Goal: Information Seeking & Learning: Check status

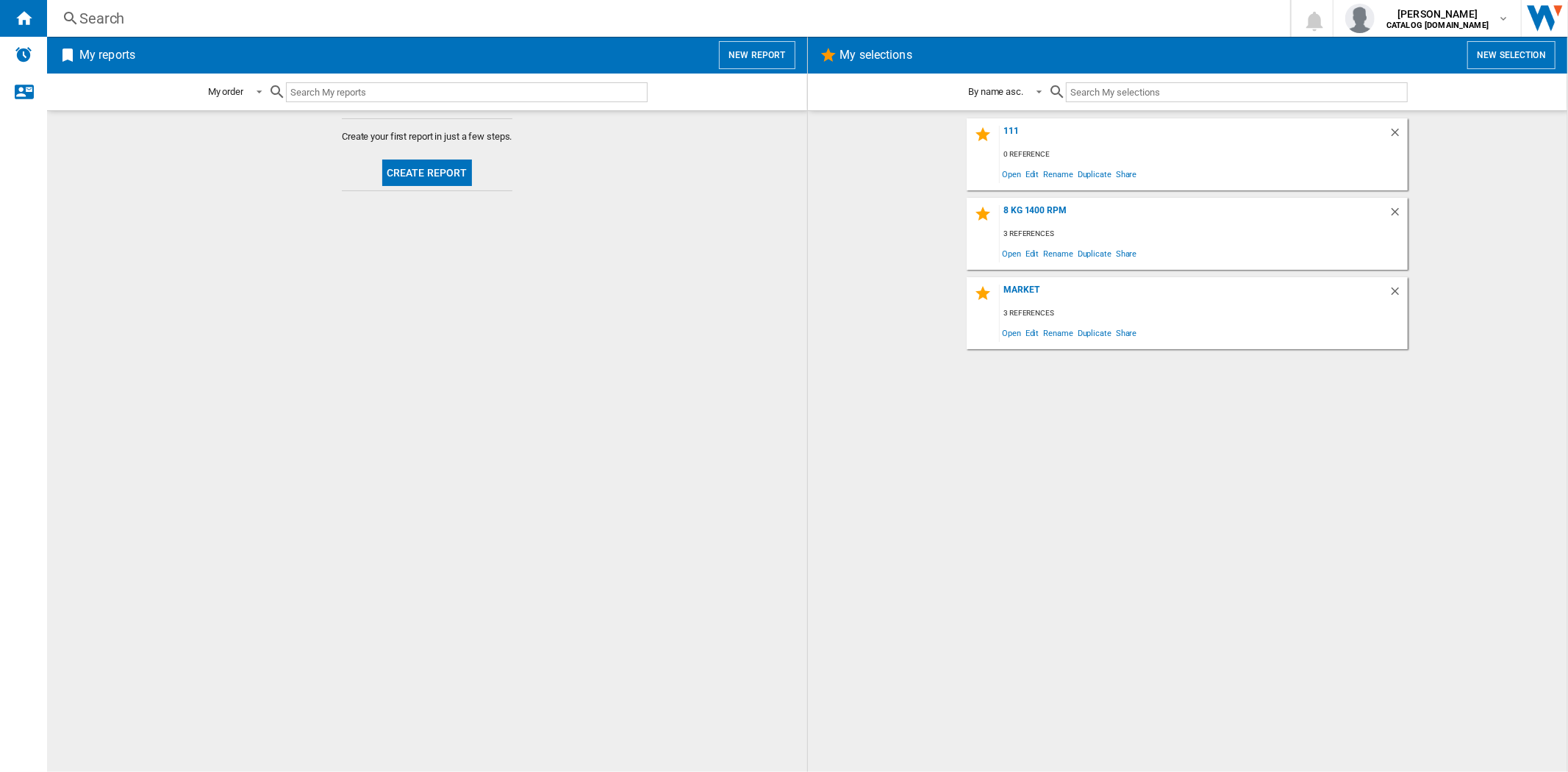
click at [111, 22] on div "Search" at bounding box center [665, 18] width 1173 height 21
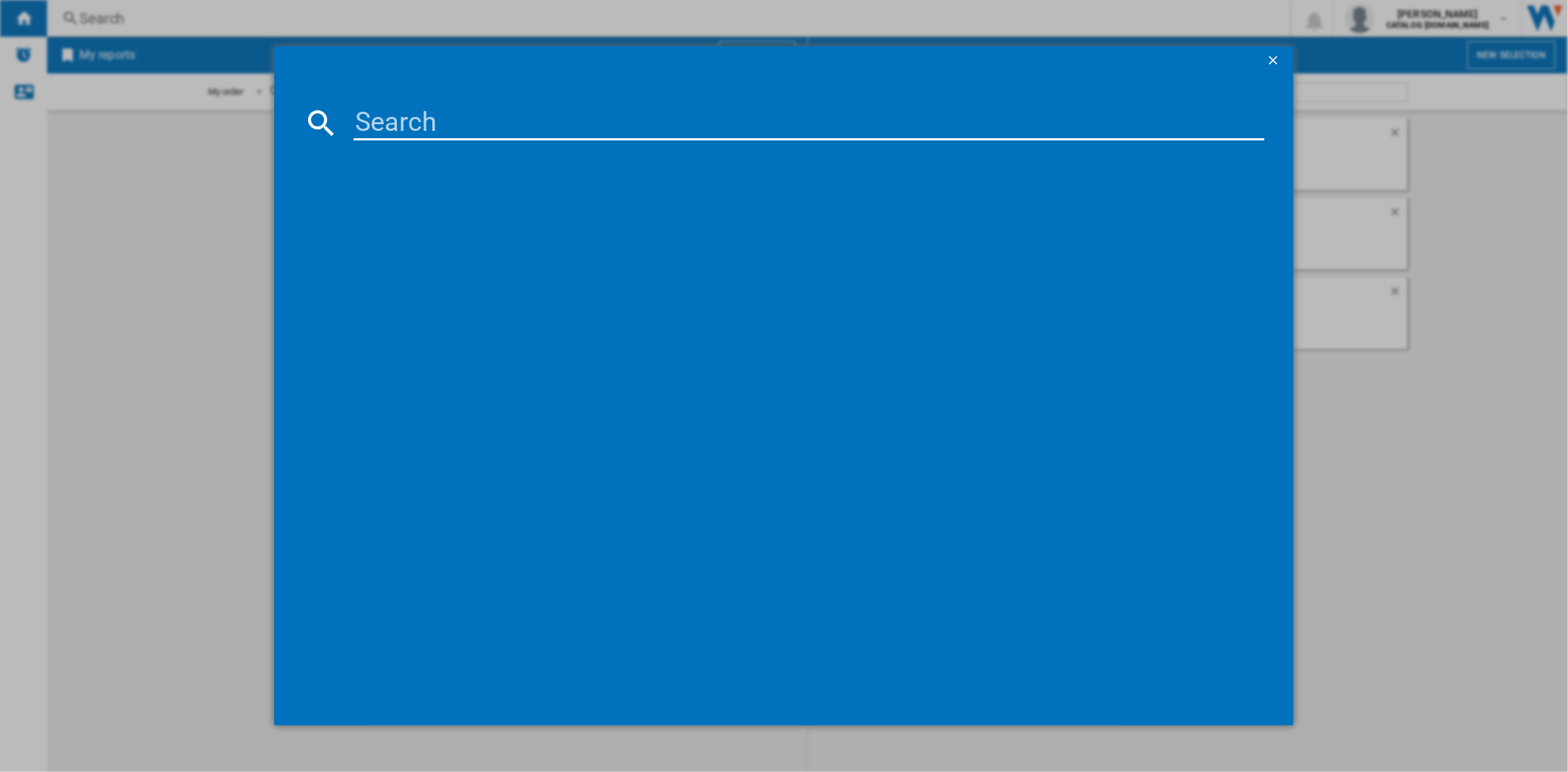
click at [505, 126] on input at bounding box center [809, 123] width 911 height 35
paste input "H3WPS4106TMB6-80"
click at [583, 123] on input "H3WPS4106TMB6-80" at bounding box center [809, 123] width 911 height 35
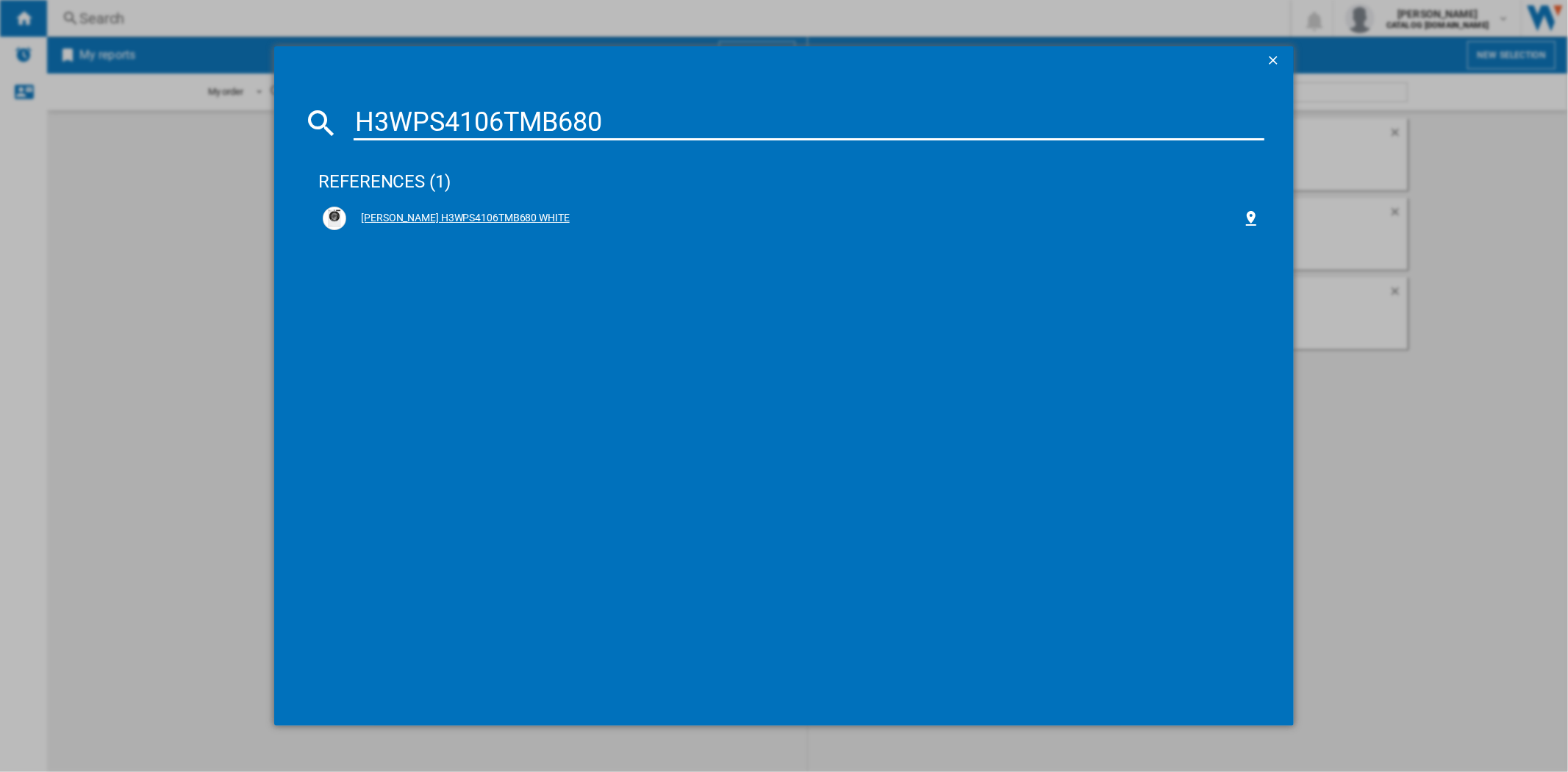
type input "H3WPS4106TMB680"
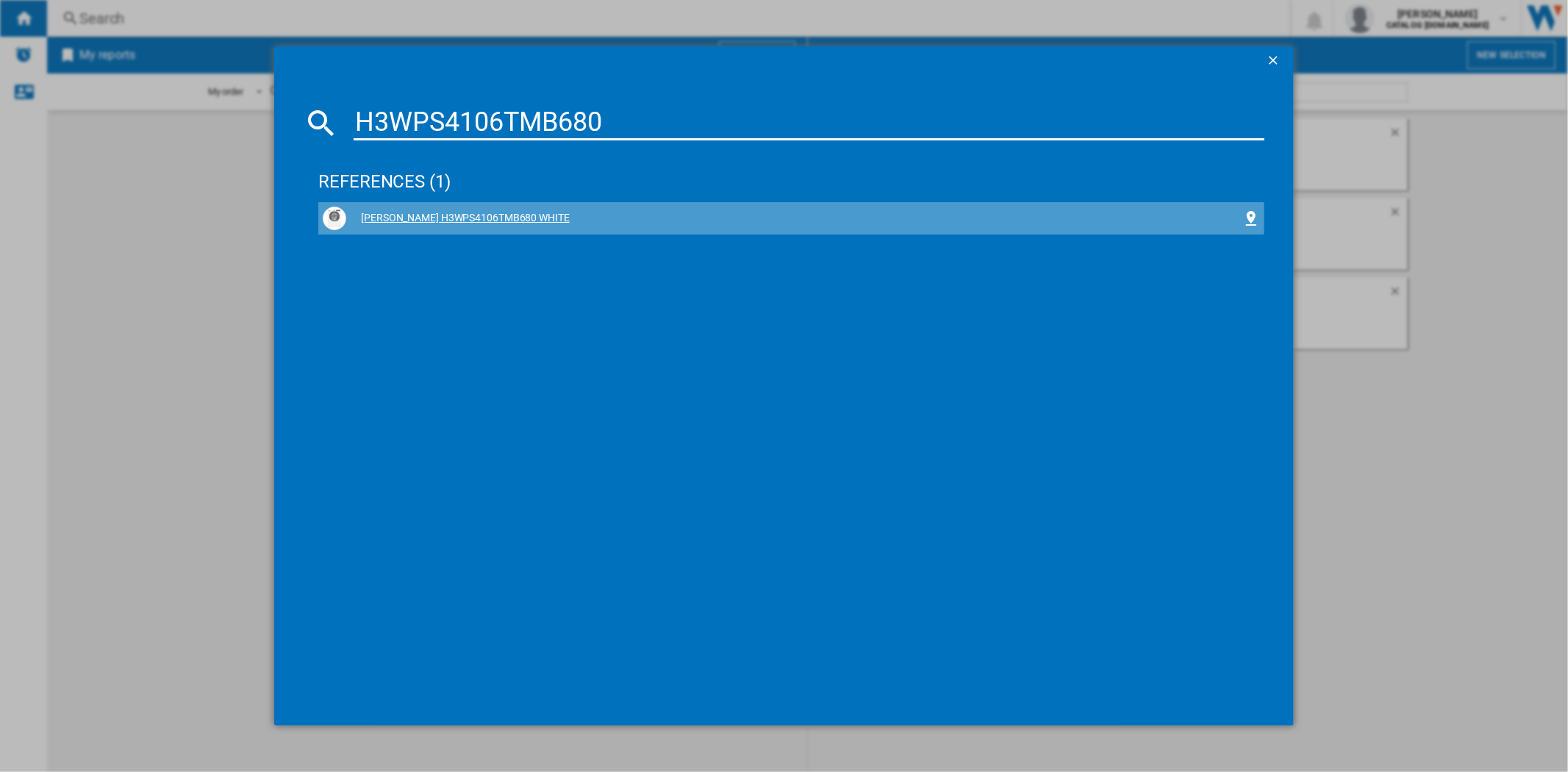
click at [498, 214] on div "[PERSON_NAME] H3WPS4106TMB680 WHITE" at bounding box center [793, 218] width 895 height 14
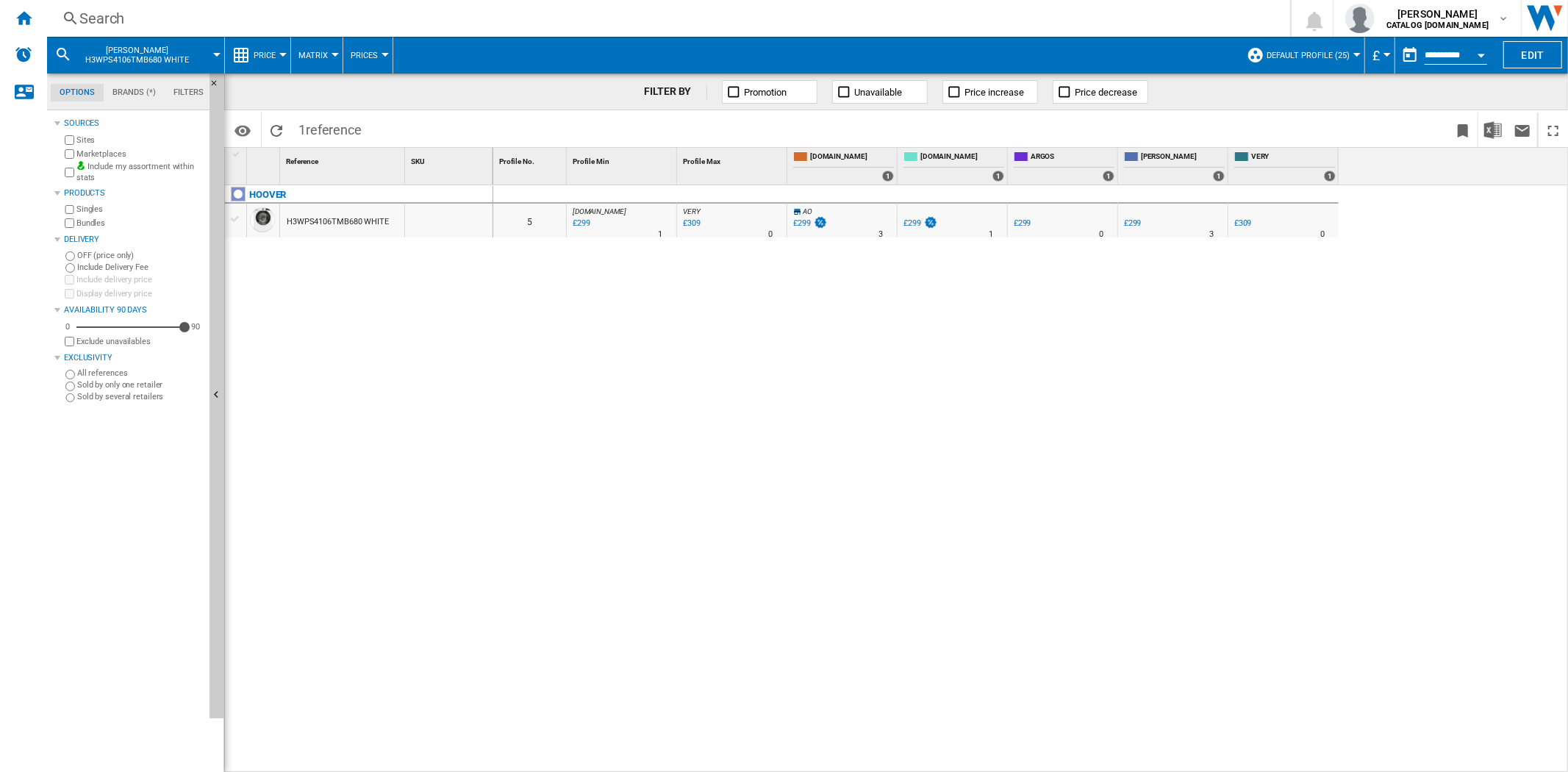
click at [303, 221] on div "H3WPS4106TMB680 WHITE" at bounding box center [338, 222] width 102 height 34
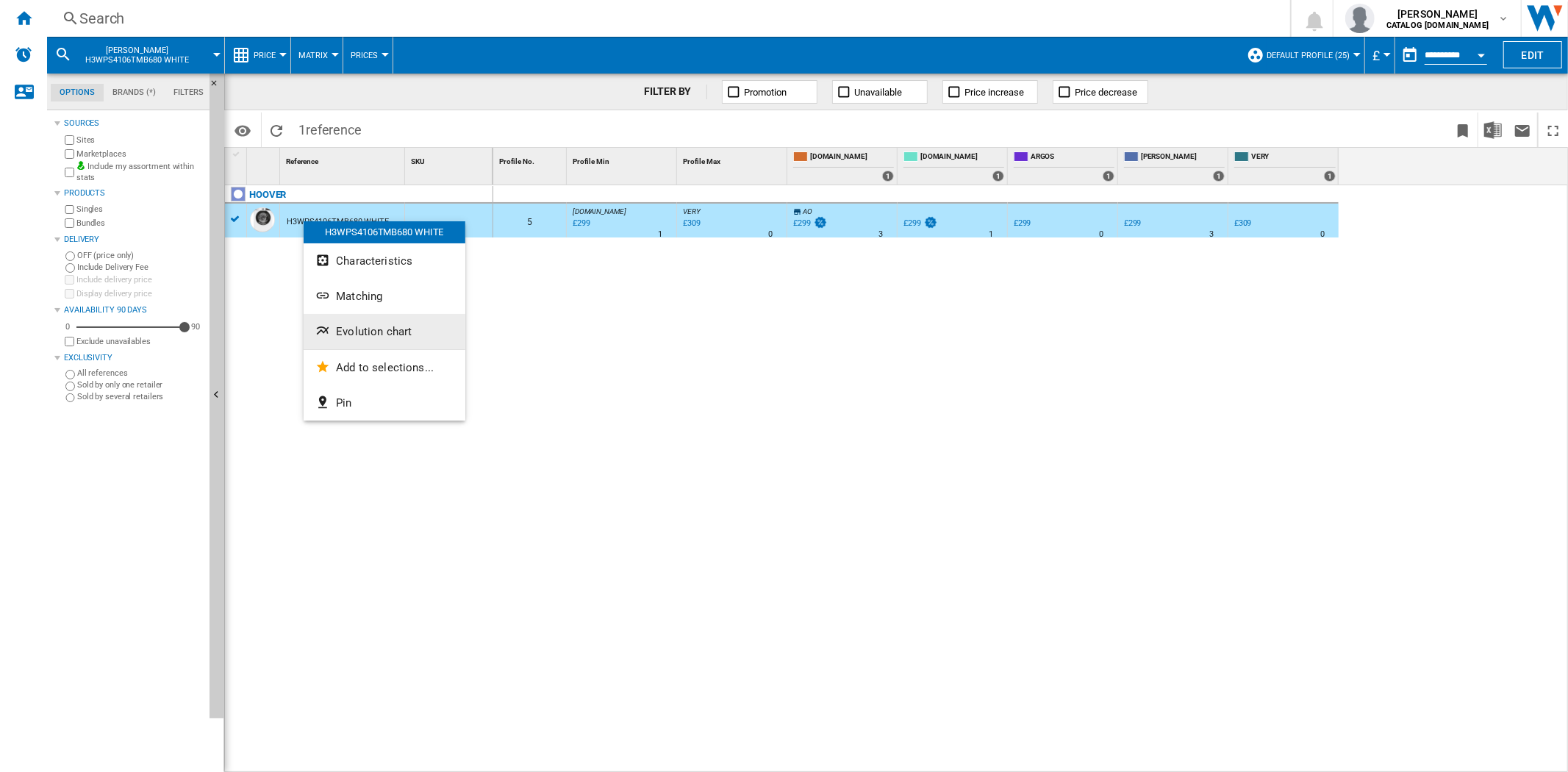
click at [369, 335] on span "Evolution chart" at bounding box center [374, 331] width 76 height 13
